Goal: Check status: Check status

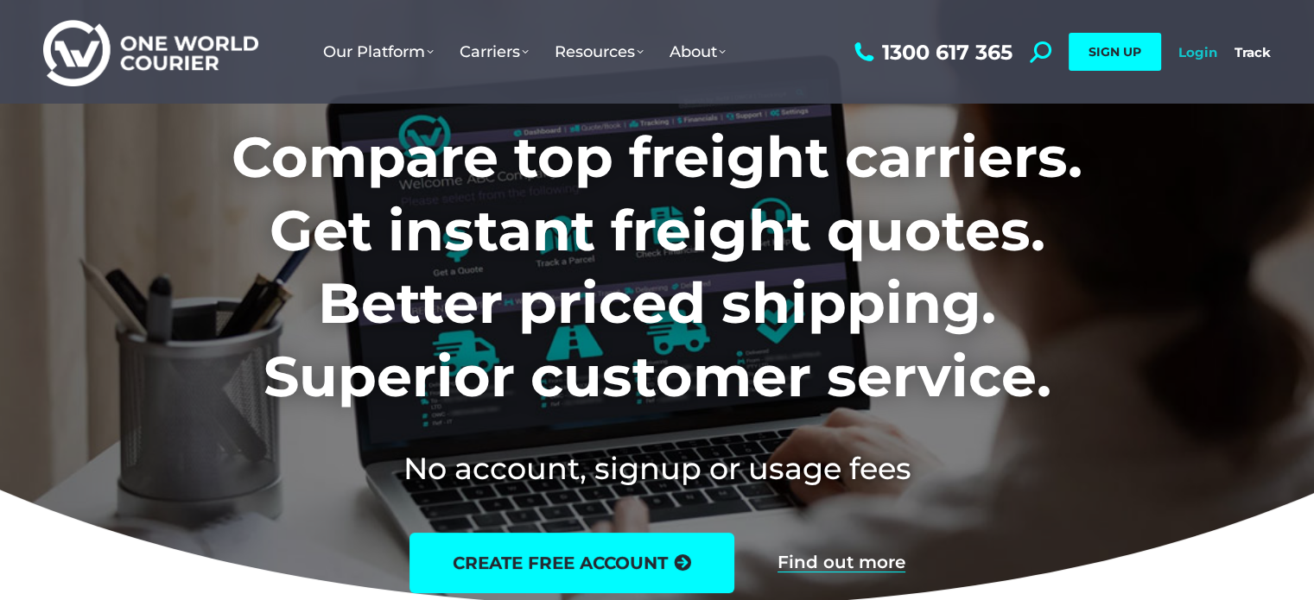
click at [1207, 60] on link "Login" at bounding box center [1197, 52] width 39 height 16
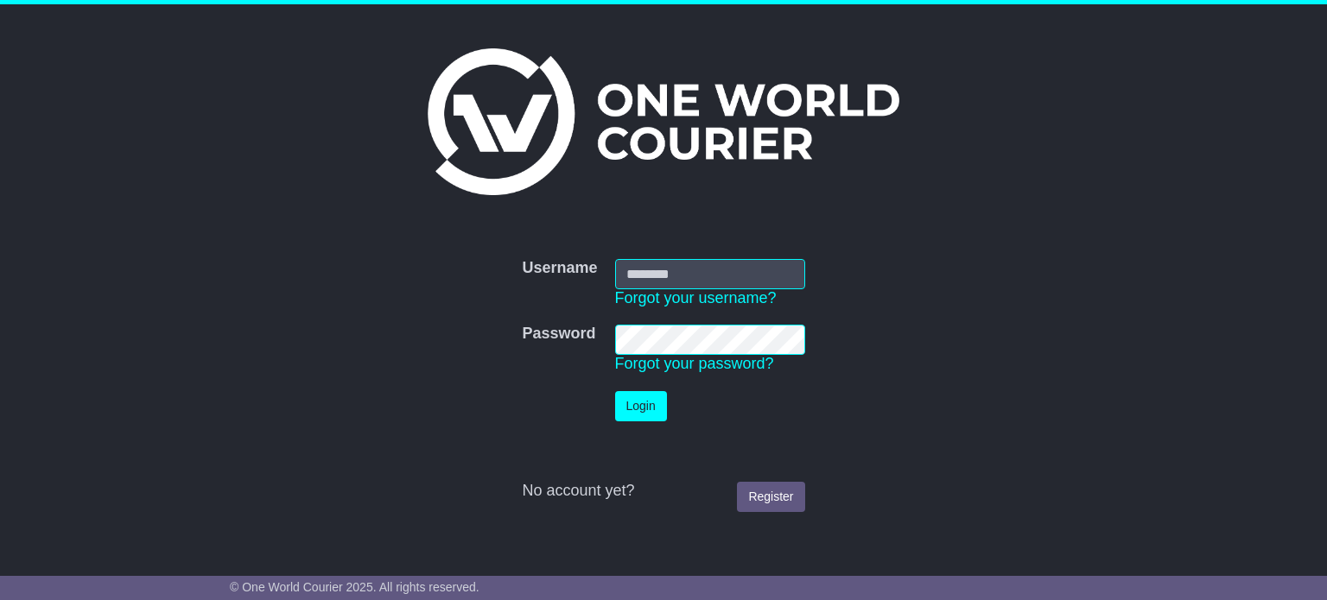
type input "**********"
click at [645, 400] on button "Login" at bounding box center [641, 406] width 52 height 30
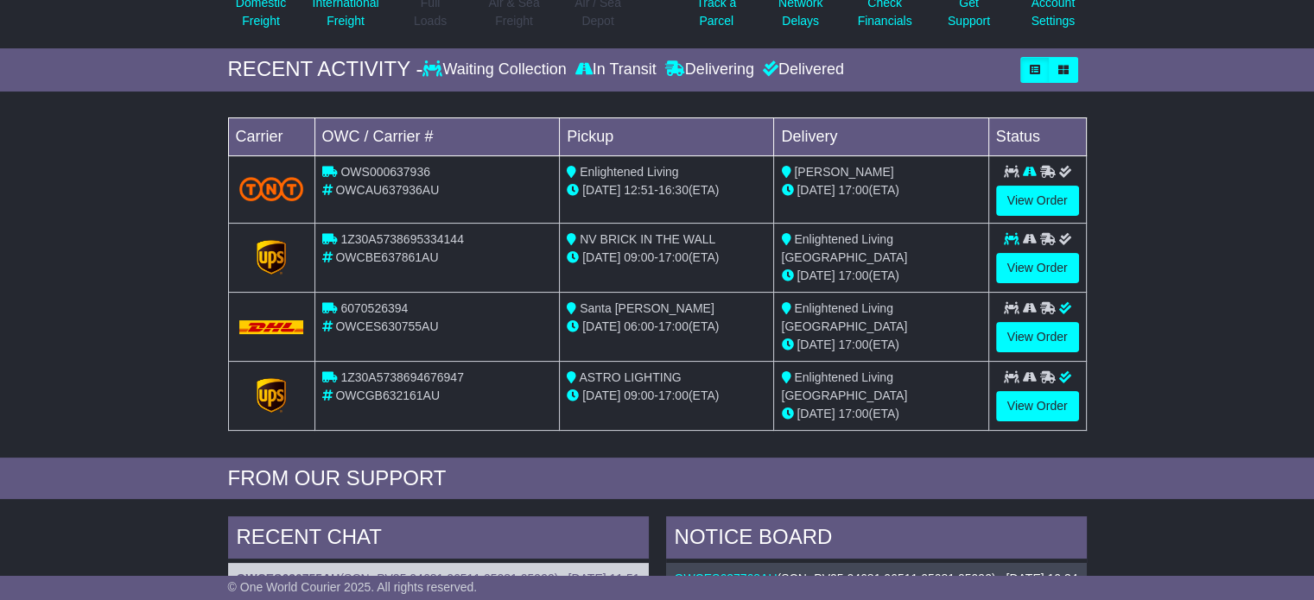
scroll to position [228, 0]
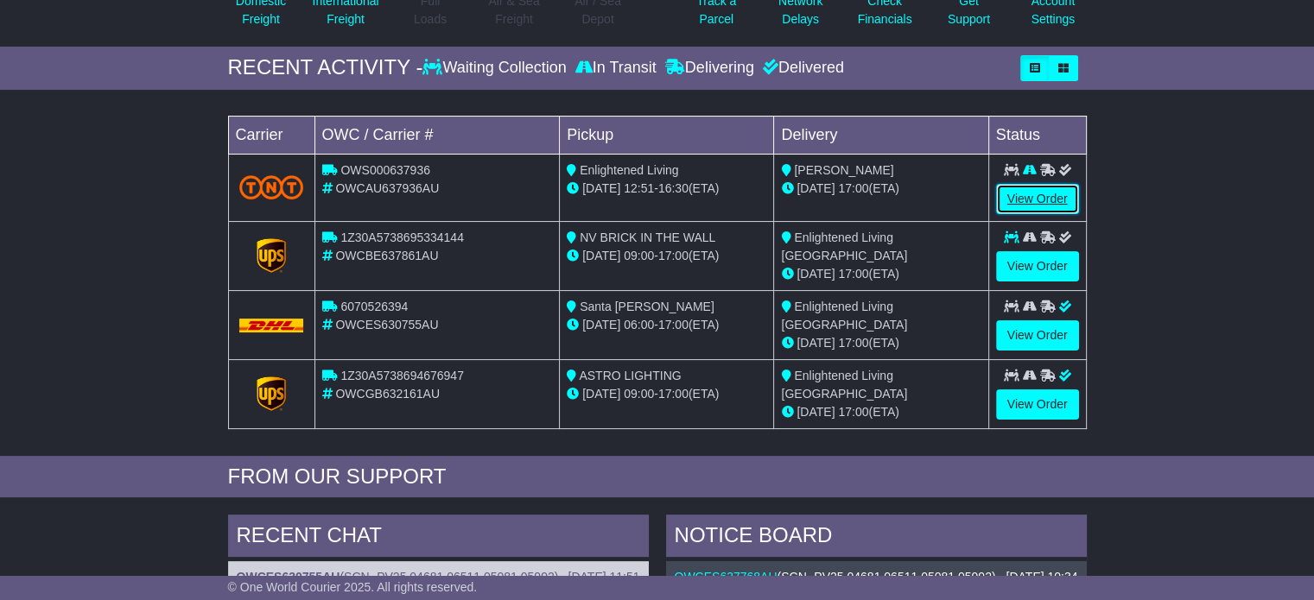
click at [1029, 191] on link "View Order" at bounding box center [1037, 199] width 83 height 30
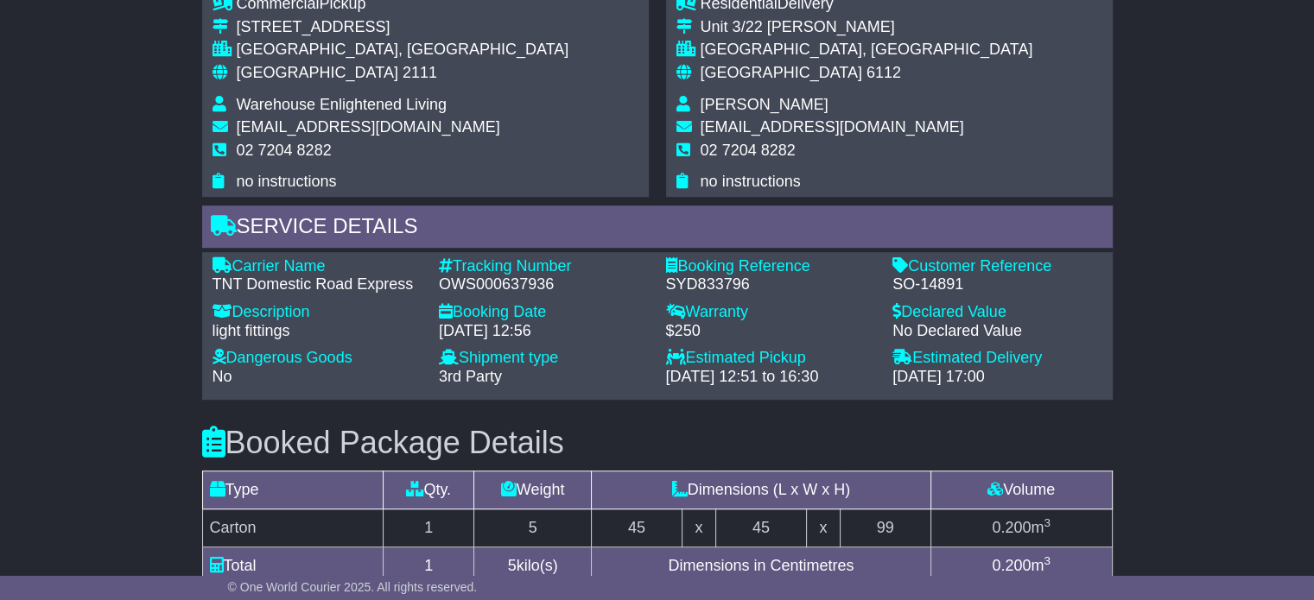
scroll to position [1011, 0]
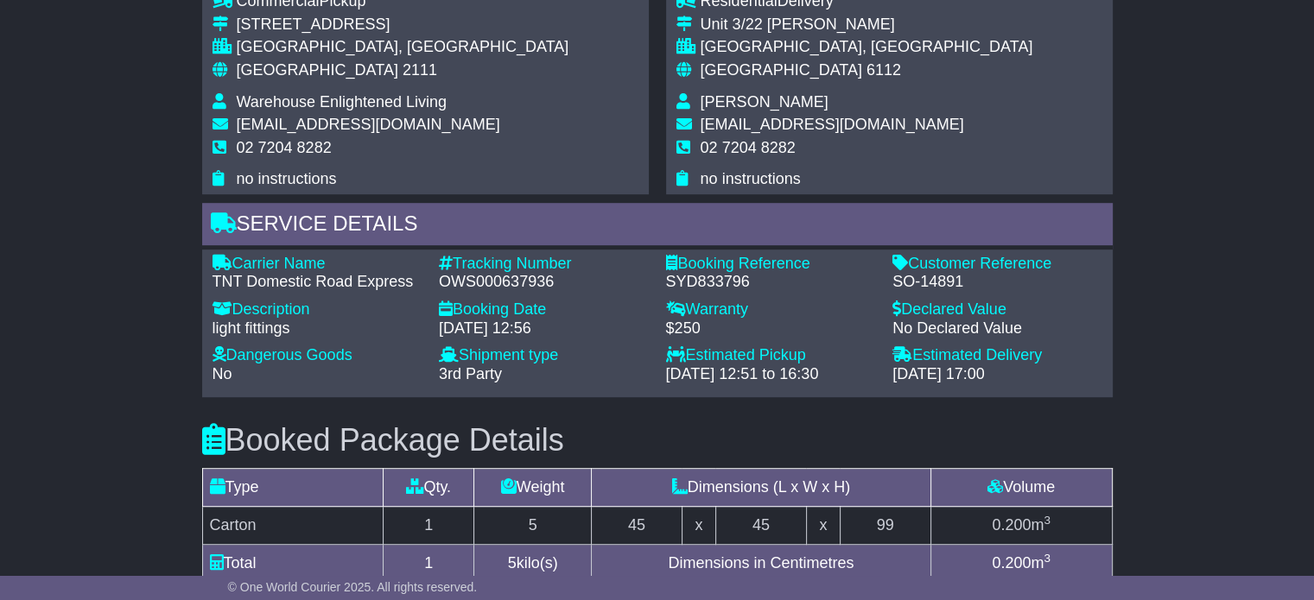
click at [711, 275] on div "SYD833796" at bounding box center [771, 282] width 210 height 19
copy div "SYD833796"
click at [974, 241] on div "Service Details" at bounding box center [657, 226] width 910 height 47
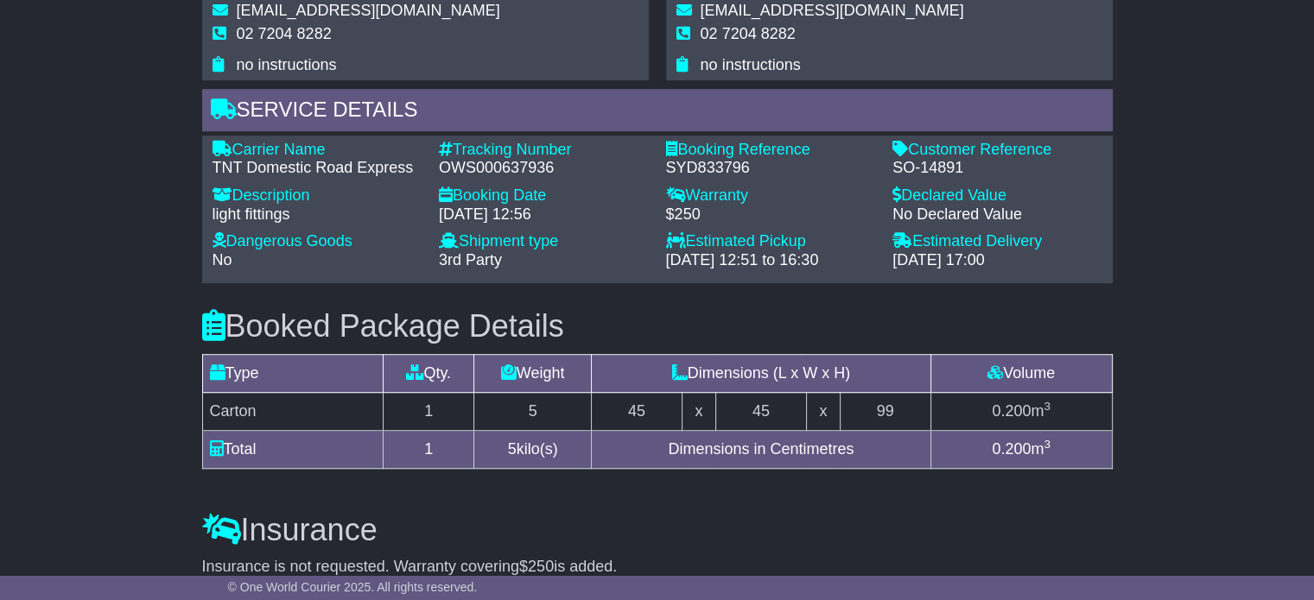
scroll to position [1071, 0]
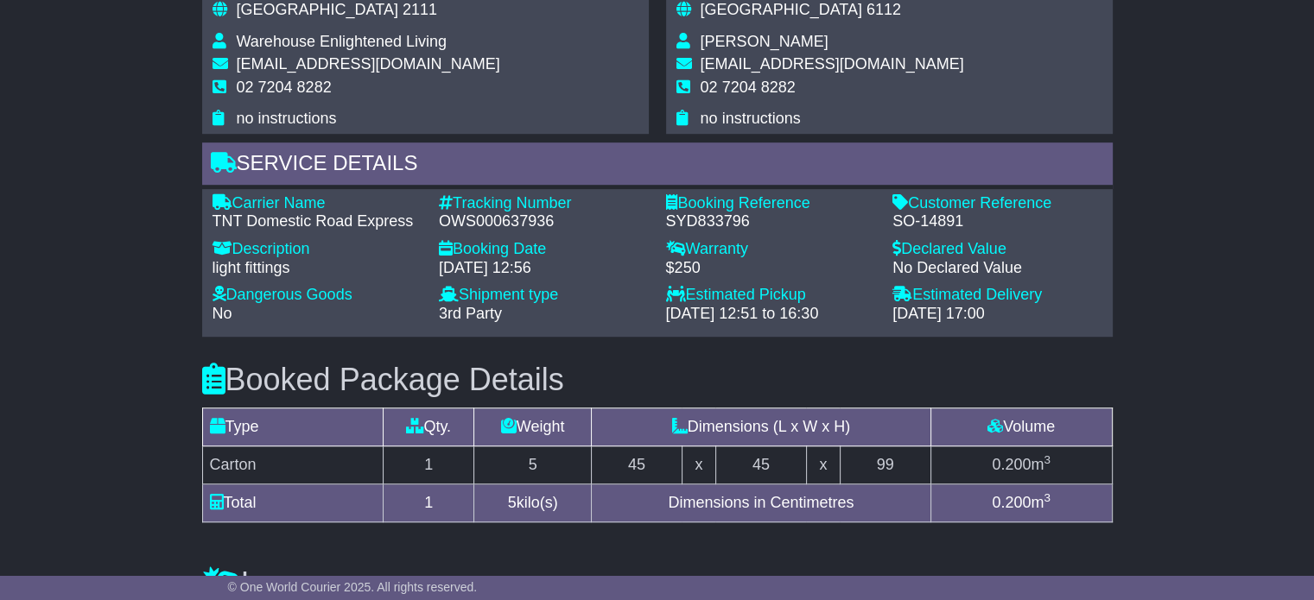
click at [453, 222] on div "OWS000637936" at bounding box center [544, 221] width 210 height 19
copy div "OWS000637936"
click at [719, 225] on div "SYD833796" at bounding box center [771, 221] width 210 height 19
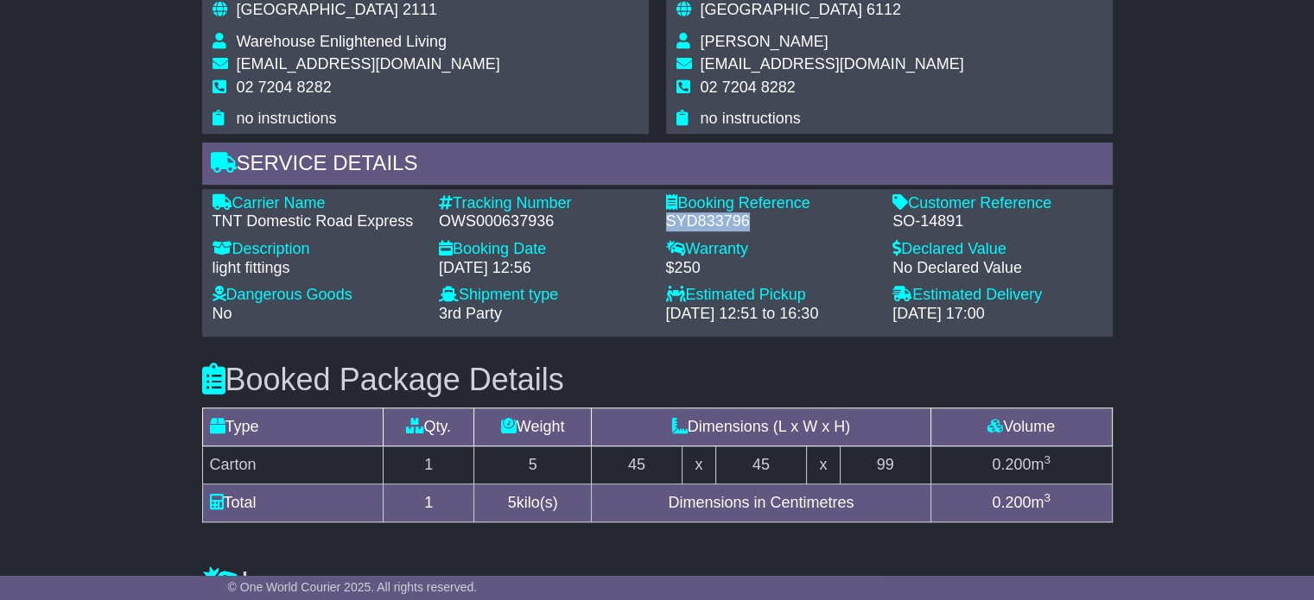
copy div "SYD833796"
click at [501, 225] on div "OWS000637936" at bounding box center [544, 221] width 210 height 19
copy div "OWS000637936"
